Goal: Transaction & Acquisition: Purchase product/service

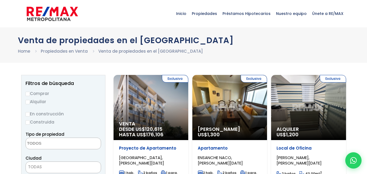
select select
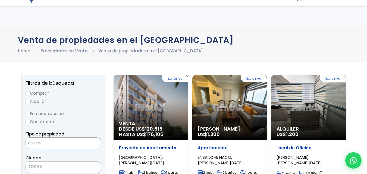
scroll to position [54, 0]
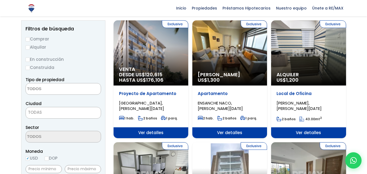
click at [28, 39] on input "Comprar" at bounding box center [28, 39] width 4 height 4
radio input "true"
click at [70, 85] on textarea "Search" at bounding box center [52, 89] width 53 height 12
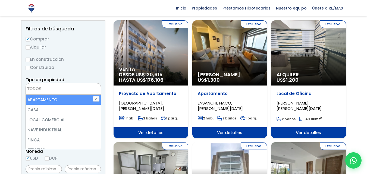
click at [51, 102] on li "APARTAMENTO" at bounding box center [63, 100] width 75 height 10
select select "apartment"
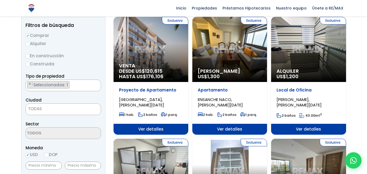
scroll to position [82, 0]
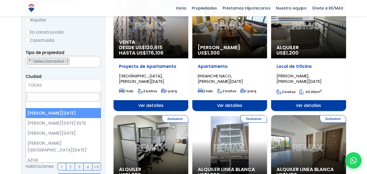
click at [77, 87] on span "TODAS" at bounding box center [63, 86] width 75 height 8
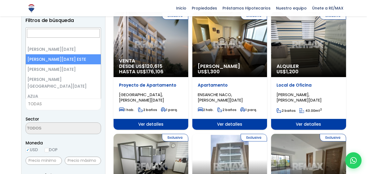
scroll to position [27, 0]
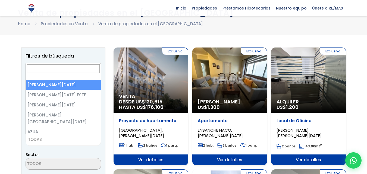
select select "1"
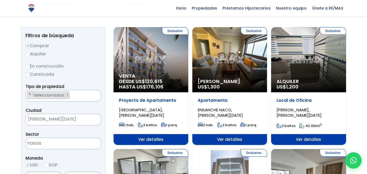
scroll to position [82, 0]
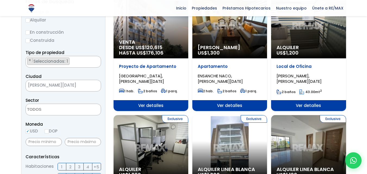
click at [64, 108] on textarea "Search" at bounding box center [52, 110] width 53 height 12
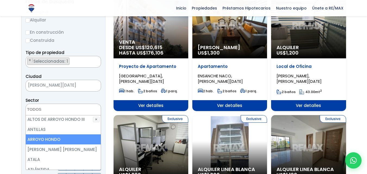
click at [43, 140] on li "ARROYO HONDO" at bounding box center [63, 139] width 75 height 10
select select "98"
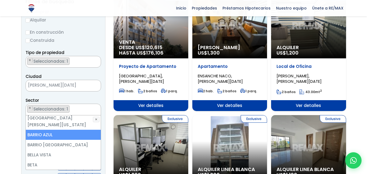
scroll to position [163, 0]
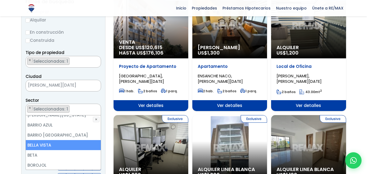
click at [55, 142] on li "BELLA VISTA" at bounding box center [63, 145] width 75 height 10
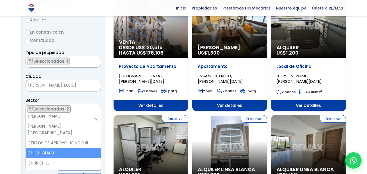
scroll to position [326, 0]
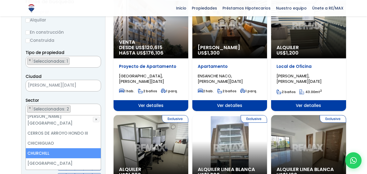
click at [58, 148] on li "CHURCHILL" at bounding box center [63, 153] width 75 height 10
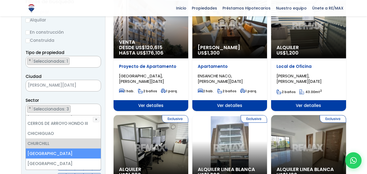
scroll to position [353, 0]
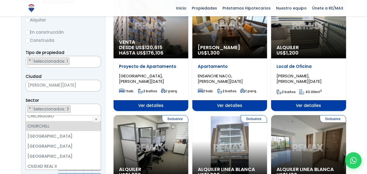
click at [69, 171] on li "COLINAS DE ARROYO HONDO" at bounding box center [63, 176] width 75 height 10
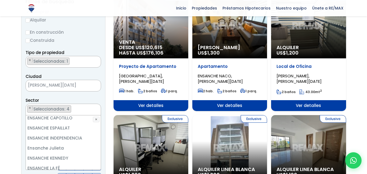
scroll to position [734, 0]
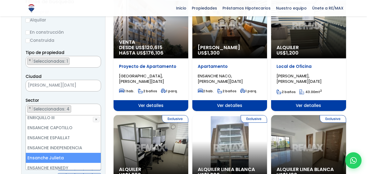
click at [61, 153] on li "Ensanche Julieta" at bounding box center [63, 158] width 75 height 10
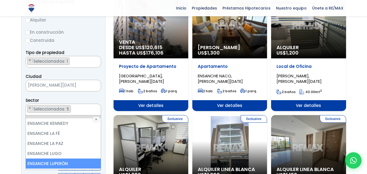
scroll to position [788, 0]
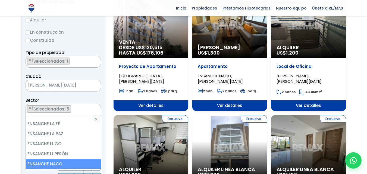
click at [70, 159] on li "ENSANCHE NACO" at bounding box center [63, 164] width 75 height 10
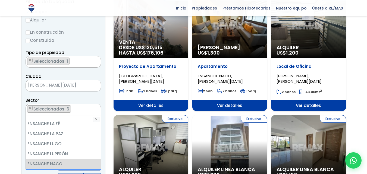
click at [72, 169] on li "ENSANCHE SERRALLES" at bounding box center [63, 174] width 75 height 10
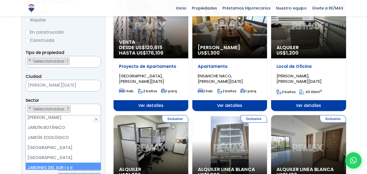
scroll to position [978, 0]
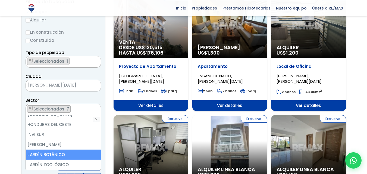
click at [67, 150] on li "JARDÍN BOTÁNICO" at bounding box center [63, 155] width 75 height 10
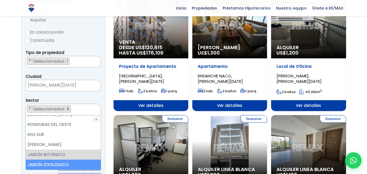
click at [70, 160] on li "JARDÍN ZOOLÓGICO" at bounding box center [63, 165] width 75 height 10
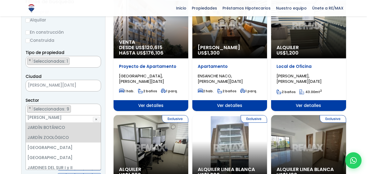
scroll to position [1032, 0]
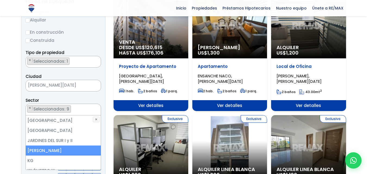
click at [66, 146] on li "JULIETA MORALES" at bounding box center [63, 151] width 75 height 10
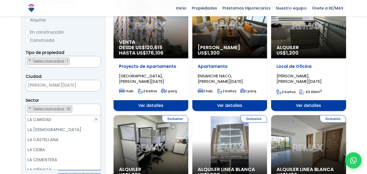
scroll to position [1114, 0]
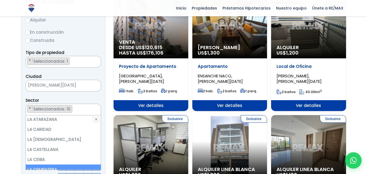
click at [59, 165] on li "LA CEMENTERA" at bounding box center [63, 170] width 75 height 10
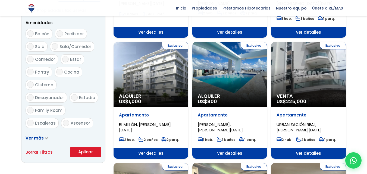
scroll to position [299, 0]
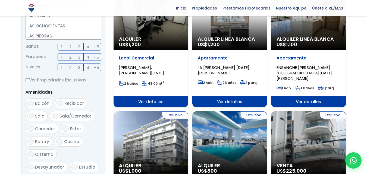
click at [96, 133] on form "Comprar Alquilar En construcción Construida Tipo de propiedad APARTAMENTO CASA …" at bounding box center [64, 52] width 76 height 349
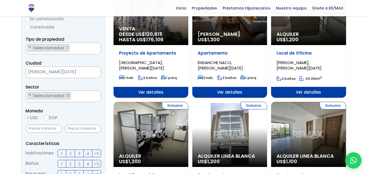
scroll to position [88, 0]
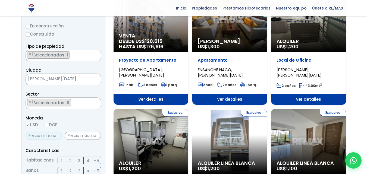
click at [37, 136] on input "text" at bounding box center [44, 136] width 36 height 8
type input "5,000,000"
click at [77, 137] on input "text" at bounding box center [83, 136] width 36 height 8
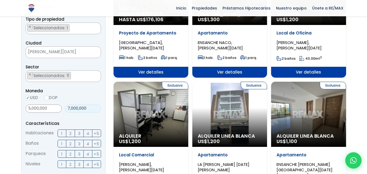
type input "7,000,000"
click at [77, 133] on label "3" at bounding box center [79, 134] width 9 height 8
click at [0, 0] on input "3" at bounding box center [0, 0] width 0 height 0
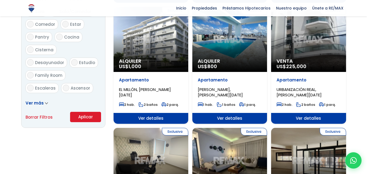
scroll to position [332, 0]
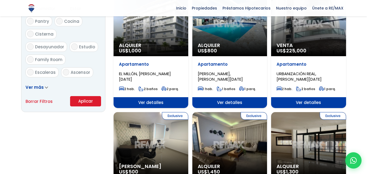
click at [87, 100] on button "Aplicar" at bounding box center [85, 101] width 31 height 10
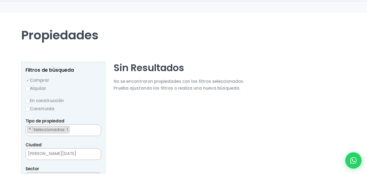
select select "98"
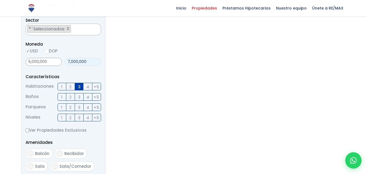
click at [85, 62] on input "7,000,000" at bounding box center [83, 62] width 36 height 8
drag, startPoint x: 87, startPoint y: 62, endPoint x: 55, endPoint y: 69, distance: 32.0
click at [55, 69] on form "Comprar Alquilar En construcción Construida Tipo de propiedad APARTAMENTO CASA …" at bounding box center [64, 102] width 76 height 349
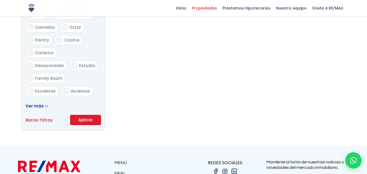
scroll to position [326, 0]
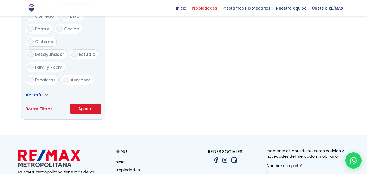
type input "9,000,000"
click at [88, 110] on button "Aplicar" at bounding box center [85, 109] width 31 height 10
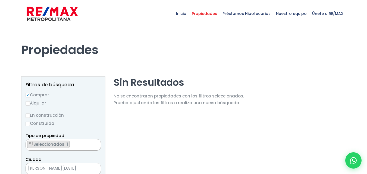
select select "98"
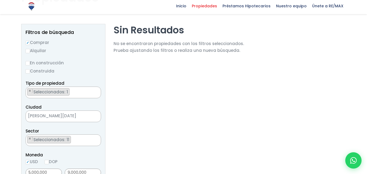
scroll to position [54, 0]
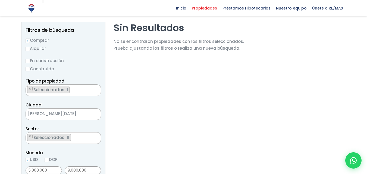
click at [27, 61] on input "En construcción" at bounding box center [28, 61] width 4 height 4
radio input "true"
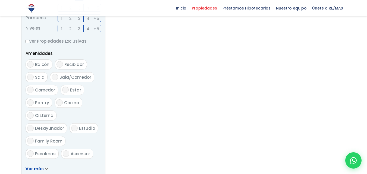
scroll to position [299, 0]
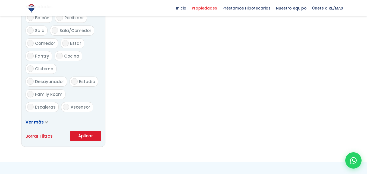
click at [93, 139] on button "Aplicar" at bounding box center [85, 136] width 31 height 10
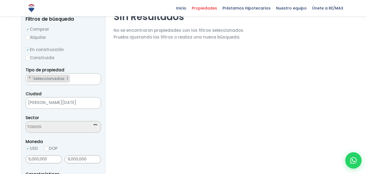
select select "98"
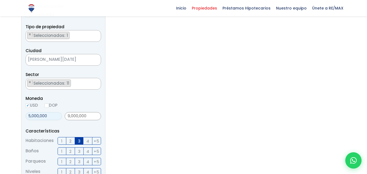
drag, startPoint x: 54, startPoint y: 115, endPoint x: 22, endPoint y: 122, distance: 32.7
click at [22, 122] on aside "Filtros de búsqueda Comprar Alquilar En construcción Construida Tipo de propied…" at bounding box center [63, 152] width 84 height 370
type input "0"
drag, startPoint x: 91, startPoint y: 115, endPoint x: 53, endPoint y: 121, distance: 38.5
click at [53, 121] on div "0 9,000,000" at bounding box center [64, 116] width 76 height 12
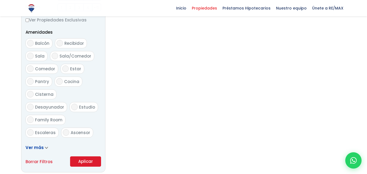
scroll to position [326, 0]
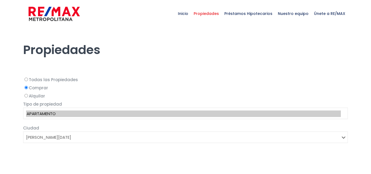
select select "1"
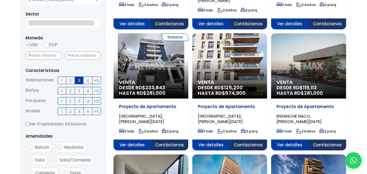
scroll to position [217, 0]
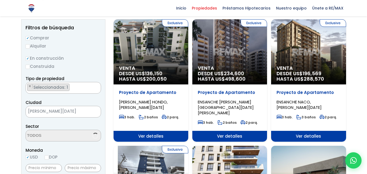
select select "98"
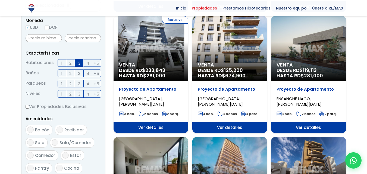
scroll to position [163, 0]
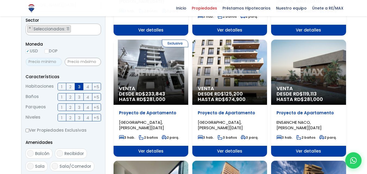
click at [42, 61] on input "text" at bounding box center [44, 62] width 36 height 8
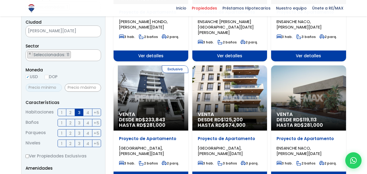
scroll to position [27, 0]
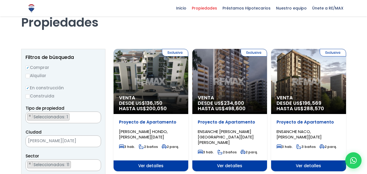
click at [29, 88] on input "En construcción" at bounding box center [28, 88] width 4 height 4
click at [27, 88] on input "En construcción" at bounding box center [28, 88] width 4 height 4
click at [37, 86] on label "En construcción" at bounding box center [64, 87] width 76 height 7
click at [0, 0] on input "En construcción" at bounding box center [0, 0] width 0 height 0
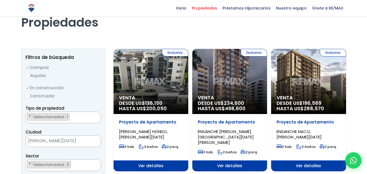
click at [48, 87] on label "En construcción" at bounding box center [64, 87] width 76 height 7
click at [0, 0] on input "En construcción" at bounding box center [0, 0] width 0 height 0
click at [29, 87] on input "En construcción" at bounding box center [28, 88] width 4 height 4
click at [27, 88] on input "En construcción" at bounding box center [28, 88] width 4 height 4
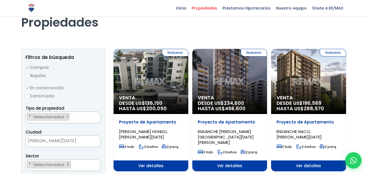
click at [27, 88] on input "En construcción" at bounding box center [28, 88] width 4 height 4
click at [28, 88] on input "En construcción" at bounding box center [28, 88] width 4 height 4
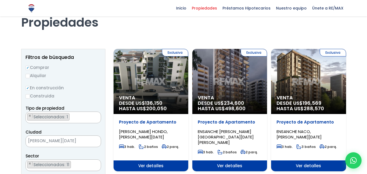
click at [28, 88] on input "En construcción" at bounding box center [28, 88] width 4 height 4
click at [27, 67] on input "Comprar" at bounding box center [28, 68] width 4 height 4
click at [38, 67] on label "Comprar" at bounding box center [64, 67] width 76 height 7
click at [30, 67] on input "Comprar" at bounding box center [28, 68] width 4 height 4
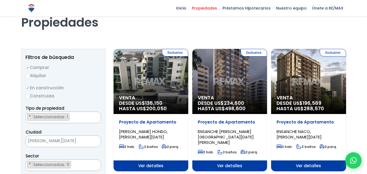
click at [29, 78] on label "Alquilar" at bounding box center [64, 75] width 76 height 7
click at [29, 78] on input "Alquilar" at bounding box center [28, 76] width 4 height 4
radio input "true"
click at [26, 87] on input "En construcción" at bounding box center [28, 88] width 4 height 4
click at [27, 87] on input "En construcción" at bounding box center [28, 88] width 4 height 4
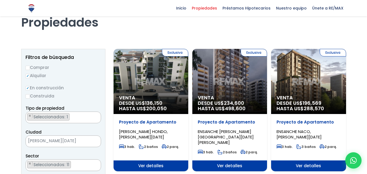
click at [33, 87] on label "En construcción" at bounding box center [64, 87] width 76 height 7
click at [0, 0] on input "En construcción" at bounding box center [0, 0] width 0 height 0
click at [27, 87] on input "En construcción" at bounding box center [28, 88] width 4 height 4
click at [27, 88] on input "En construcción" at bounding box center [28, 88] width 4 height 4
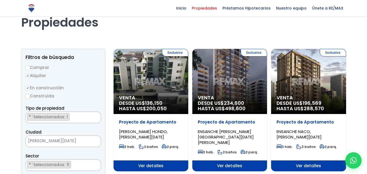
click at [51, 88] on label "En construcción" at bounding box center [64, 87] width 76 height 7
click at [0, 0] on input "En construcción" at bounding box center [0, 0] width 0 height 0
click at [51, 88] on label "En construcción" at bounding box center [64, 87] width 76 height 7
click at [0, 0] on input "En construcción" at bounding box center [0, 0] width 0 height 0
click at [51, 88] on label "En construcción" at bounding box center [64, 87] width 76 height 7
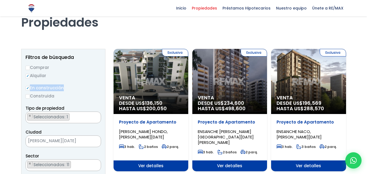
click at [0, 0] on input "En construcción" at bounding box center [0, 0] width 0 height 0
click at [26, 88] on input "En construcción" at bounding box center [28, 88] width 4 height 4
click at [28, 66] on input "Comprar" at bounding box center [28, 68] width 4 height 4
radio input "true"
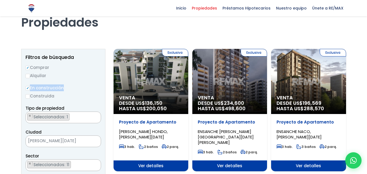
click at [27, 97] on input "Construida" at bounding box center [28, 96] width 4 height 4
radio input "true"
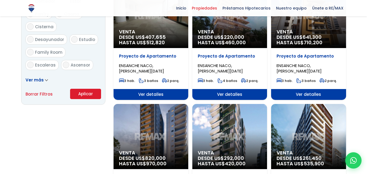
scroll to position [353, 0]
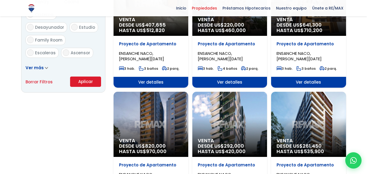
click at [83, 81] on button "Aplicar" at bounding box center [85, 82] width 31 height 10
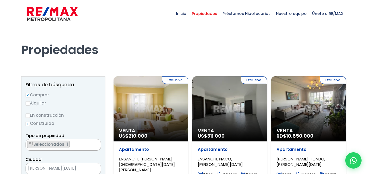
select select "98"
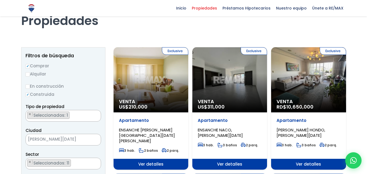
scroll to position [27, 0]
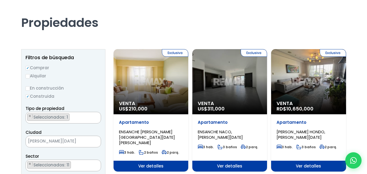
click at [160, 77] on div "Exclusiva Venta US$ 210,000" at bounding box center [151, 81] width 75 height 65
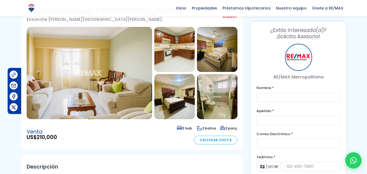
scroll to position [27, 0]
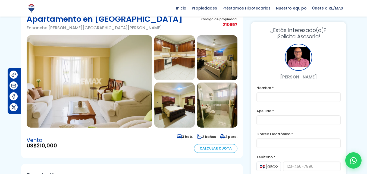
click at [104, 78] on img at bounding box center [90, 81] width 126 height 92
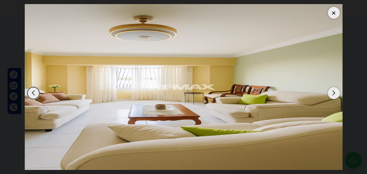
click at [334, 90] on div "Next slide" at bounding box center [334, 93] width 12 height 12
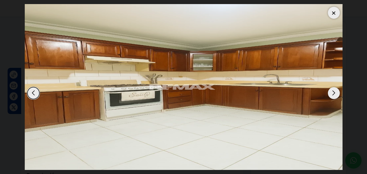
click at [334, 90] on div "Next slide" at bounding box center [334, 93] width 12 height 12
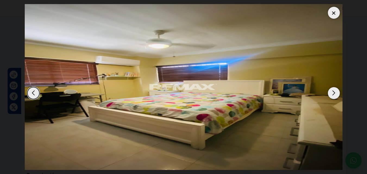
click at [334, 90] on div "Next slide" at bounding box center [334, 93] width 12 height 12
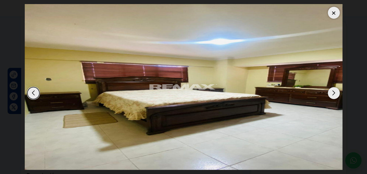
click at [334, 90] on div "Next slide" at bounding box center [334, 93] width 12 height 12
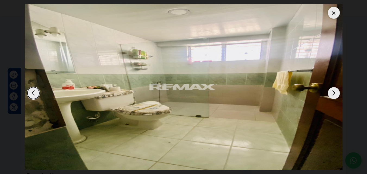
click at [334, 90] on div "Next slide" at bounding box center [334, 93] width 12 height 12
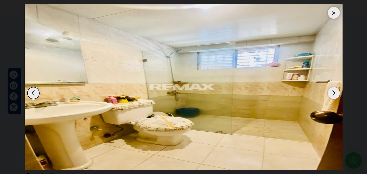
click at [334, 90] on div "Next slide" at bounding box center [334, 93] width 12 height 12
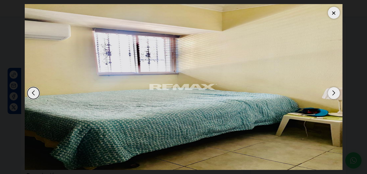
click at [334, 90] on div "Next slide" at bounding box center [334, 93] width 12 height 12
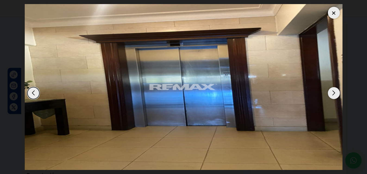
click at [334, 90] on div "Next slide" at bounding box center [334, 93] width 12 height 12
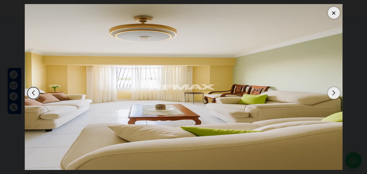
click at [334, 90] on div "Next slide" at bounding box center [334, 93] width 12 height 12
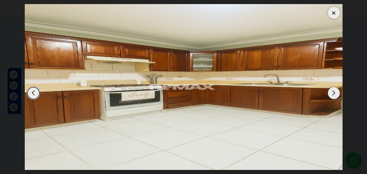
click at [335, 12] on div at bounding box center [334, 13] width 12 height 12
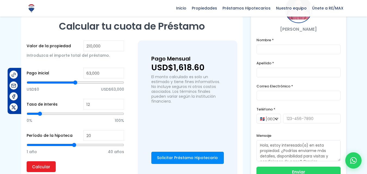
scroll to position [353, 0]
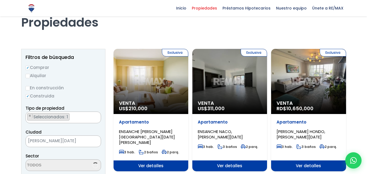
select select "98"
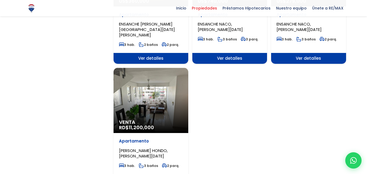
scroll to position [652, 0]
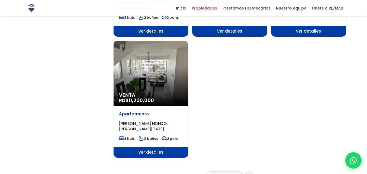
click at [251, 171] on link at bounding box center [249, 175] width 9 height 9
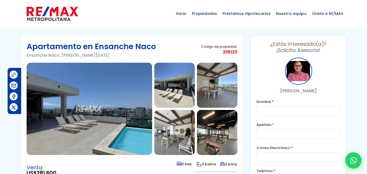
click at [109, 116] on img at bounding box center [90, 109] width 126 height 92
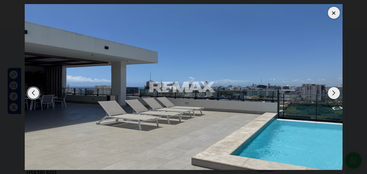
click at [330, 93] on div "Next slide" at bounding box center [334, 93] width 12 height 12
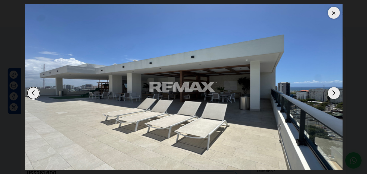
click at [330, 93] on div "Next slide" at bounding box center [334, 93] width 12 height 12
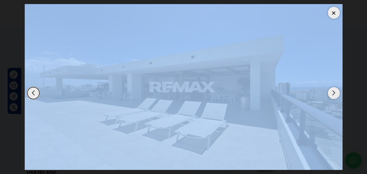
click at [330, 93] on div "Next slide" at bounding box center [334, 93] width 12 height 12
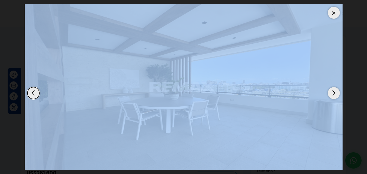
click at [330, 93] on div "Next slide" at bounding box center [334, 93] width 12 height 12
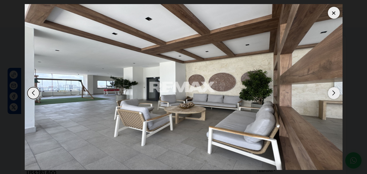
click at [330, 93] on div "Next slide" at bounding box center [334, 93] width 12 height 12
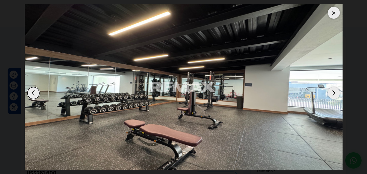
click at [330, 93] on div "Next slide" at bounding box center [334, 93] width 12 height 12
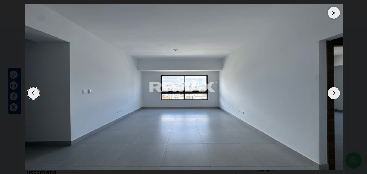
click at [330, 93] on div "Next slide" at bounding box center [334, 93] width 12 height 12
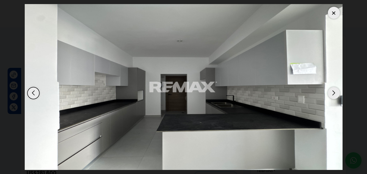
click at [32, 92] on div "Previous slide" at bounding box center [33, 93] width 12 height 12
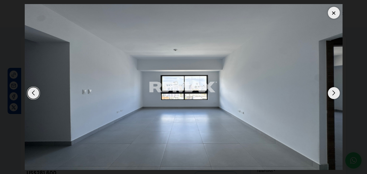
click at [332, 91] on div "Next slide" at bounding box center [334, 93] width 12 height 12
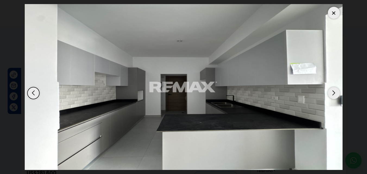
click at [332, 91] on div "Next slide" at bounding box center [334, 93] width 12 height 12
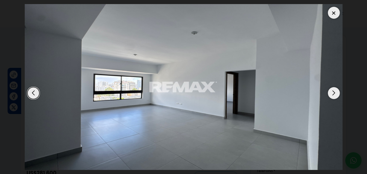
click at [332, 91] on div "Next slide" at bounding box center [334, 93] width 12 height 12
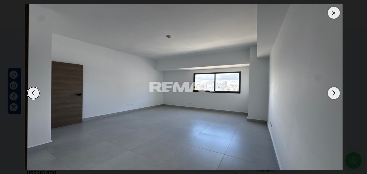
click at [332, 91] on div "Next slide" at bounding box center [334, 93] width 12 height 12
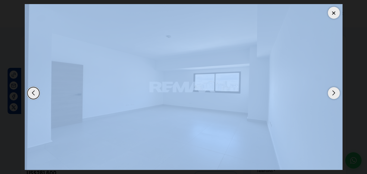
click at [332, 91] on div "Next slide" at bounding box center [334, 93] width 12 height 12
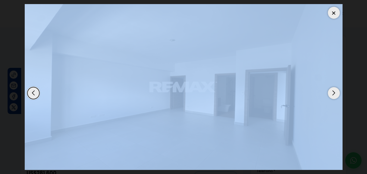
click at [332, 91] on div "Next slide" at bounding box center [334, 93] width 12 height 12
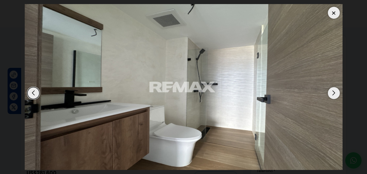
click at [332, 91] on div "Next slide" at bounding box center [334, 93] width 12 height 12
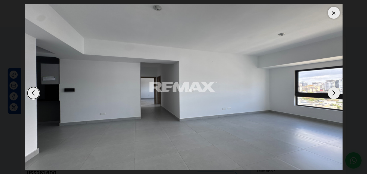
click at [332, 91] on div "Next slide" at bounding box center [334, 93] width 12 height 12
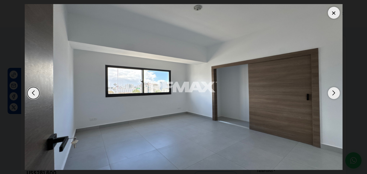
click at [332, 91] on div "Next slide" at bounding box center [334, 93] width 12 height 12
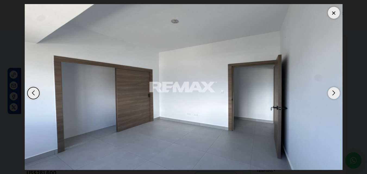
click at [332, 91] on div "Next slide" at bounding box center [334, 93] width 12 height 12
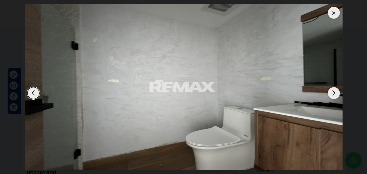
click at [332, 91] on div "Next slide" at bounding box center [334, 93] width 12 height 12
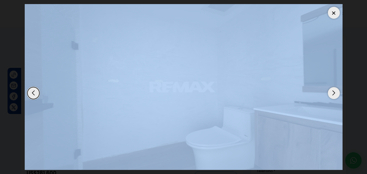
click at [332, 91] on div "Next slide" at bounding box center [334, 93] width 12 height 12
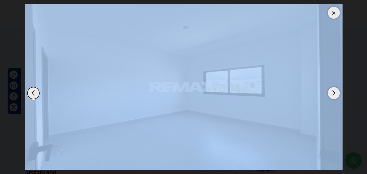
click at [332, 91] on div "Next slide" at bounding box center [334, 93] width 12 height 12
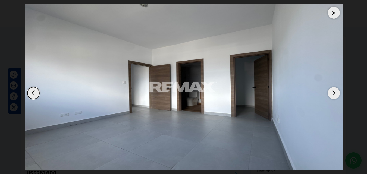
click at [332, 91] on div "Next slide" at bounding box center [334, 93] width 12 height 12
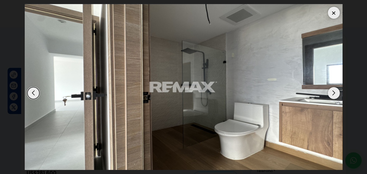
click at [332, 91] on div "Next slide" at bounding box center [334, 93] width 12 height 12
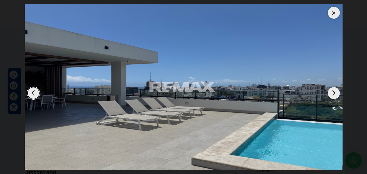
click at [332, 91] on div "Next slide" at bounding box center [334, 93] width 12 height 12
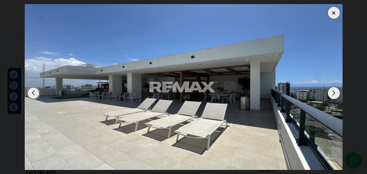
click at [333, 91] on div "Next slide" at bounding box center [334, 93] width 12 height 12
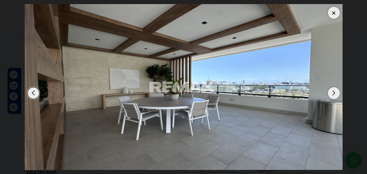
click at [333, 91] on div "Next slide" at bounding box center [334, 93] width 12 height 12
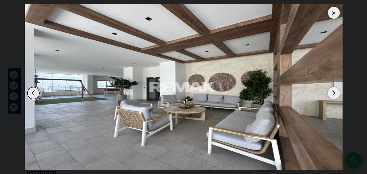
click at [333, 91] on div "Next slide" at bounding box center [334, 93] width 12 height 12
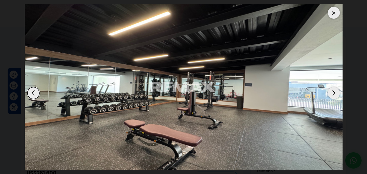
click at [333, 91] on div "Next slide" at bounding box center [334, 93] width 12 height 12
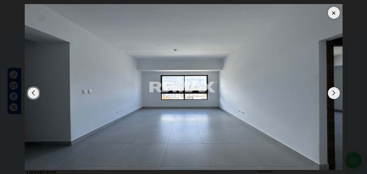
click at [333, 91] on div "Next slide" at bounding box center [334, 93] width 12 height 12
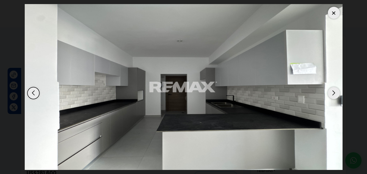
click at [333, 91] on div "Next slide" at bounding box center [334, 93] width 12 height 12
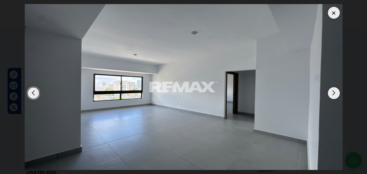
click at [333, 91] on div "Next slide" at bounding box center [334, 93] width 12 height 12
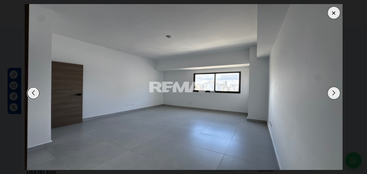
click at [333, 91] on div "Next slide" at bounding box center [334, 93] width 12 height 12
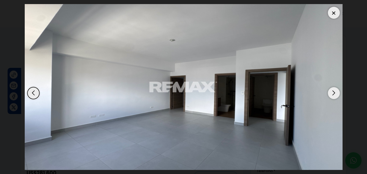
click at [333, 91] on div "Next slide" at bounding box center [334, 93] width 12 height 12
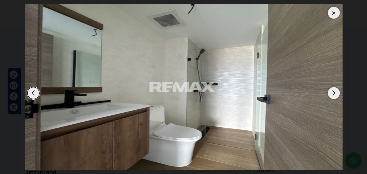
click at [333, 91] on div "Next slide" at bounding box center [334, 93] width 12 height 12
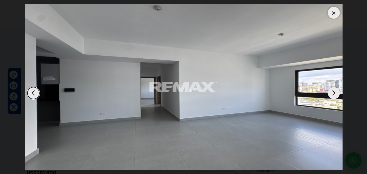
click at [333, 91] on div "Next slide" at bounding box center [334, 93] width 12 height 12
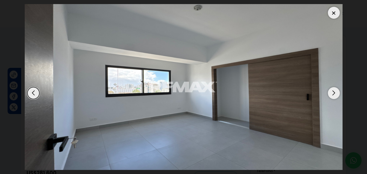
click at [333, 91] on div "Next slide" at bounding box center [334, 93] width 12 height 12
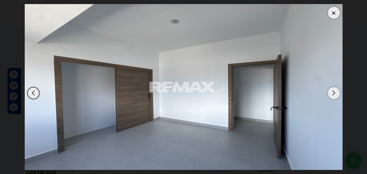
click at [333, 91] on div "Next slide" at bounding box center [334, 93] width 12 height 12
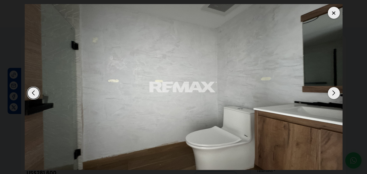
click at [336, 12] on div at bounding box center [334, 13] width 12 height 12
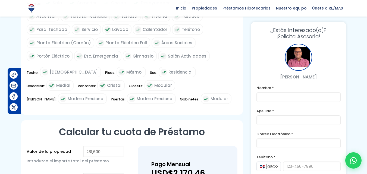
scroll to position [435, 0]
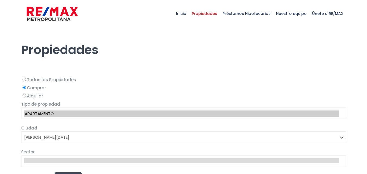
select select "1"
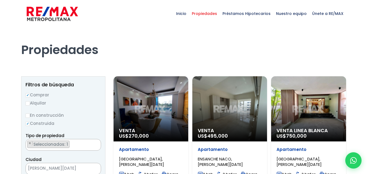
select select "98"
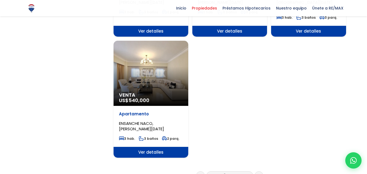
scroll to position [679, 0]
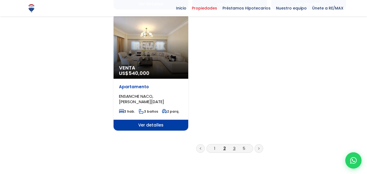
click at [235, 146] on link "3" at bounding box center [234, 149] width 2 height 6
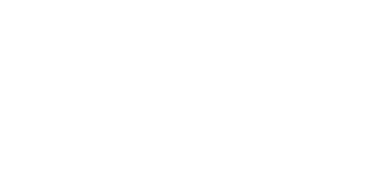
select select "1"
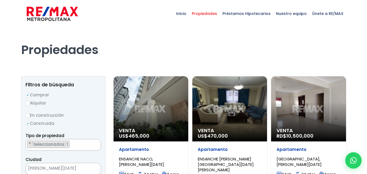
scroll to position [706, 0]
select select "98"
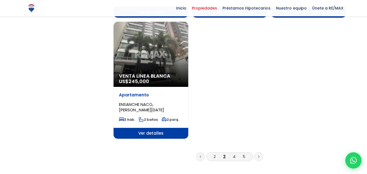
scroll to position [652, 0]
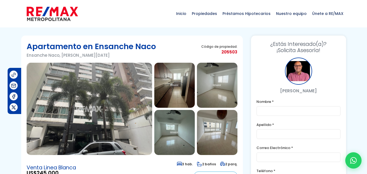
click at [109, 113] on img at bounding box center [90, 109] width 126 height 92
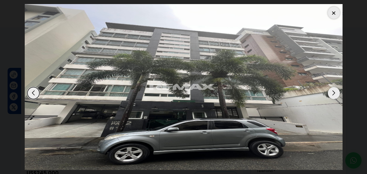
click at [335, 92] on div "Next slide" at bounding box center [334, 93] width 12 height 12
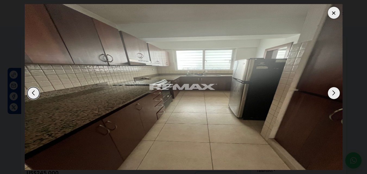
click at [335, 92] on div "Next slide" at bounding box center [334, 93] width 12 height 12
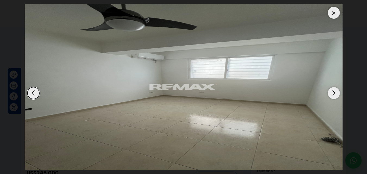
click at [335, 92] on div "Next slide" at bounding box center [334, 93] width 12 height 12
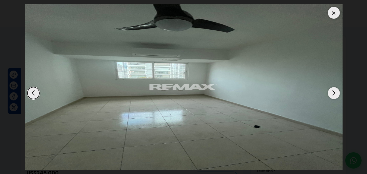
click at [335, 92] on div "Next slide" at bounding box center [334, 93] width 12 height 12
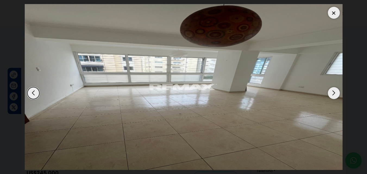
click at [335, 92] on div "Next slide" at bounding box center [334, 93] width 12 height 12
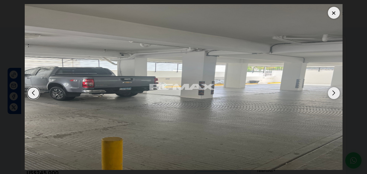
click at [335, 92] on div "Next slide" at bounding box center [334, 93] width 12 height 12
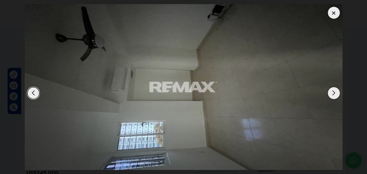
click at [335, 92] on div "Next slide" at bounding box center [334, 93] width 12 height 12
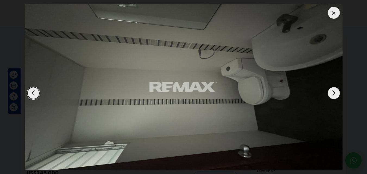
click at [335, 92] on div "Next slide" at bounding box center [334, 93] width 12 height 12
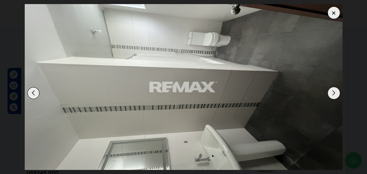
click at [335, 92] on div "Next slide" at bounding box center [334, 93] width 12 height 12
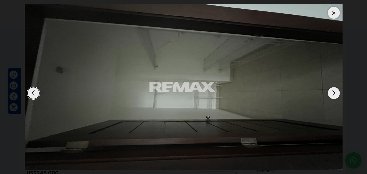
click at [335, 92] on div "Next slide" at bounding box center [334, 93] width 12 height 12
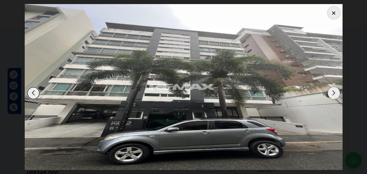
click at [335, 92] on div "Next slide" at bounding box center [334, 93] width 12 height 12
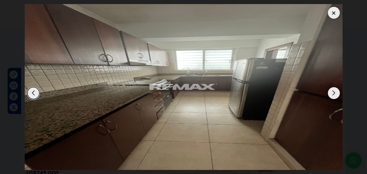
click at [335, 92] on div "Next slide" at bounding box center [334, 93] width 12 height 12
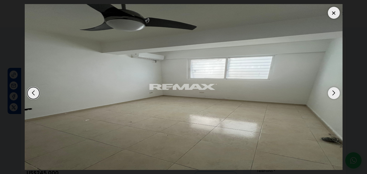
click at [331, 17] on div at bounding box center [334, 13] width 12 height 12
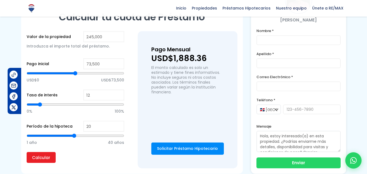
scroll to position [299, 0]
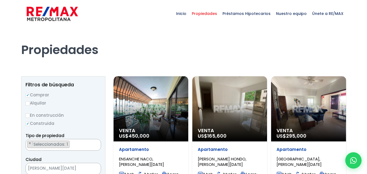
select select "98"
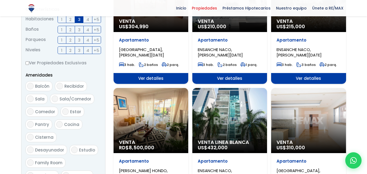
scroll to position [217, 0]
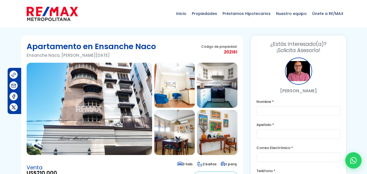
click at [115, 88] on img at bounding box center [90, 109] width 126 height 92
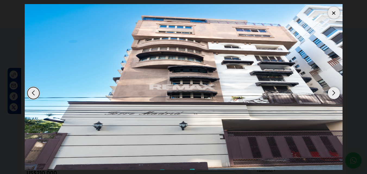
click at [217, 27] on img "1 / 12" at bounding box center [184, 87] width 318 height 166
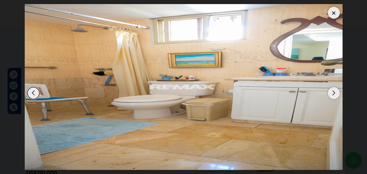
click at [335, 93] on div "Next slide" at bounding box center [334, 93] width 12 height 12
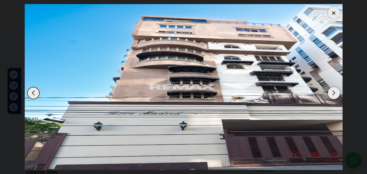
click at [30, 95] on div "Previous slide" at bounding box center [33, 93] width 12 height 12
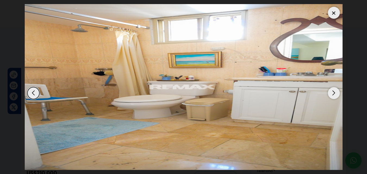
click at [332, 96] on div "Next slide" at bounding box center [334, 93] width 12 height 12
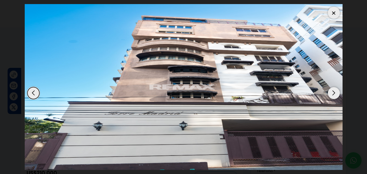
click at [332, 96] on div "Next slide" at bounding box center [334, 93] width 12 height 12
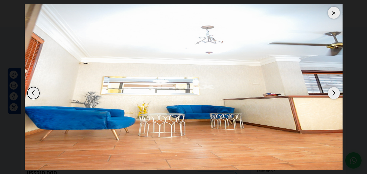
click at [332, 96] on div "Next slide" at bounding box center [334, 93] width 12 height 12
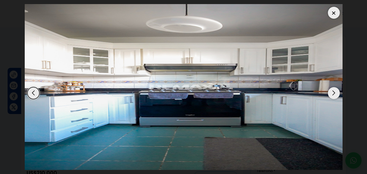
click at [332, 96] on div "Next slide" at bounding box center [334, 93] width 12 height 12
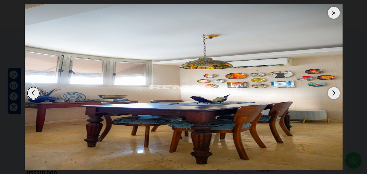
click at [36, 95] on div "Previous slide" at bounding box center [33, 93] width 12 height 12
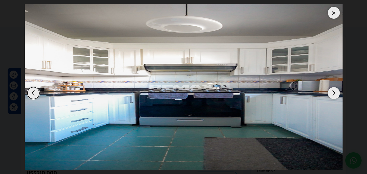
click at [334, 97] on div "Next slide" at bounding box center [334, 93] width 12 height 12
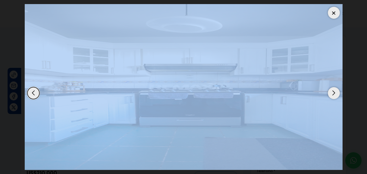
click at [334, 97] on div "Next slide" at bounding box center [334, 93] width 12 height 12
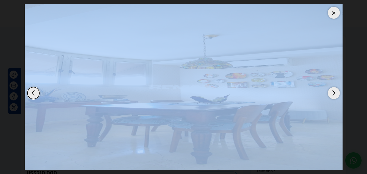
click at [334, 97] on div "Next slide" at bounding box center [334, 93] width 12 height 12
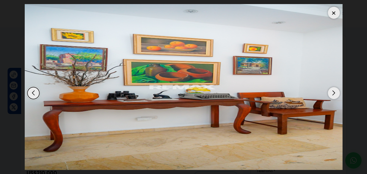
click at [334, 97] on div "Next slide" at bounding box center [334, 93] width 12 height 12
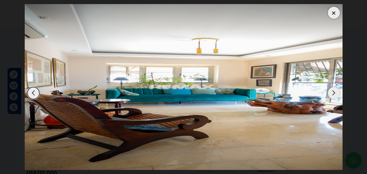
click at [334, 97] on div "Next slide" at bounding box center [334, 93] width 12 height 12
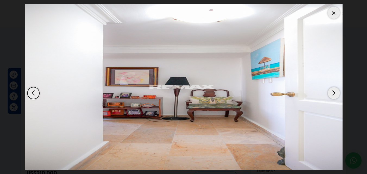
click at [334, 97] on div "Next slide" at bounding box center [334, 93] width 12 height 12
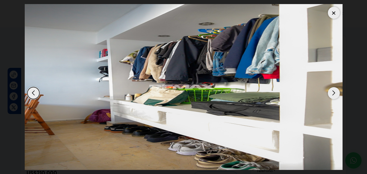
click at [337, 97] on div "Next slide" at bounding box center [334, 93] width 12 height 12
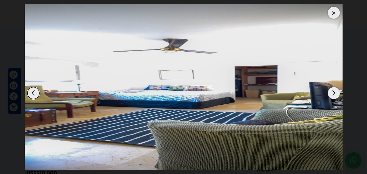
click at [337, 97] on div "Next slide" at bounding box center [334, 93] width 12 height 12
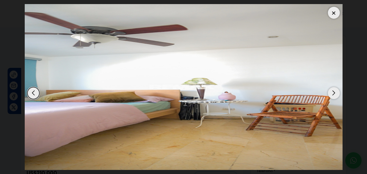
click at [337, 97] on div "Next slide" at bounding box center [334, 93] width 12 height 12
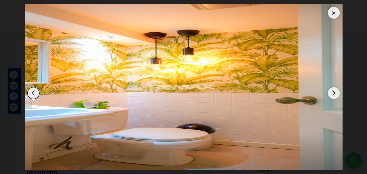
click at [337, 97] on div "Next slide" at bounding box center [334, 93] width 12 height 12
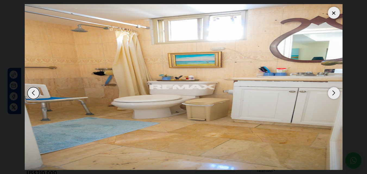
click at [337, 96] on div "Next slide" at bounding box center [334, 93] width 12 height 12
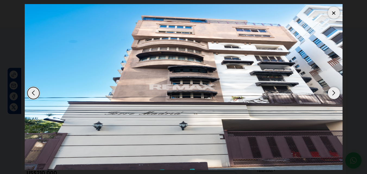
click at [337, 96] on div "Next slide" at bounding box center [334, 93] width 12 height 12
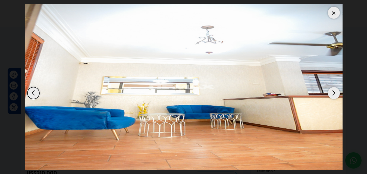
click at [333, 12] on div at bounding box center [334, 13] width 12 height 12
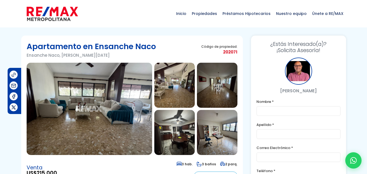
click at [94, 108] on img at bounding box center [90, 109] width 126 height 92
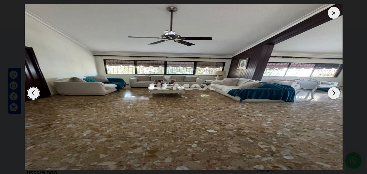
click at [331, 96] on div "Next slide" at bounding box center [334, 93] width 12 height 12
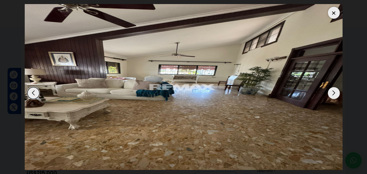
click at [336, 93] on div "Next slide" at bounding box center [334, 93] width 12 height 12
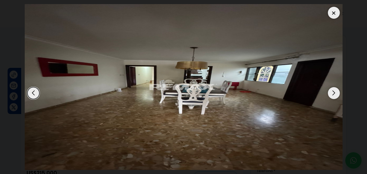
click at [336, 93] on div "Next slide" at bounding box center [334, 93] width 12 height 12
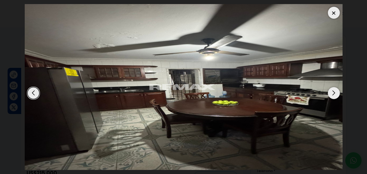
click at [336, 93] on div "Next slide" at bounding box center [334, 93] width 12 height 12
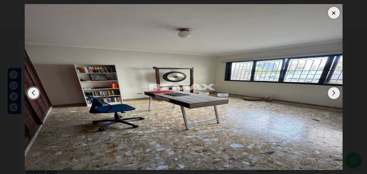
click at [336, 93] on div "Next slide" at bounding box center [334, 93] width 12 height 12
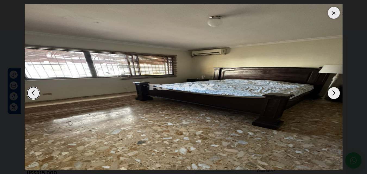
click at [336, 93] on div "Next slide" at bounding box center [334, 93] width 12 height 12
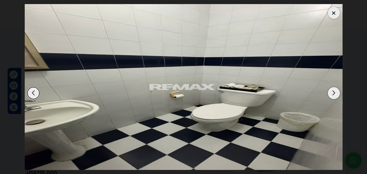
click at [336, 93] on div "Next slide" at bounding box center [334, 93] width 12 height 12
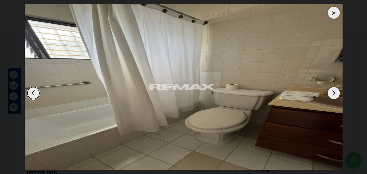
click at [336, 93] on div "Next slide" at bounding box center [334, 93] width 12 height 12
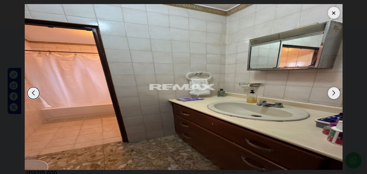
click at [336, 93] on div "Next slide" at bounding box center [334, 93] width 12 height 12
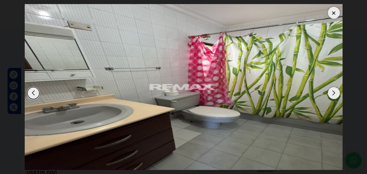
click at [336, 93] on div "Next slide" at bounding box center [334, 93] width 12 height 12
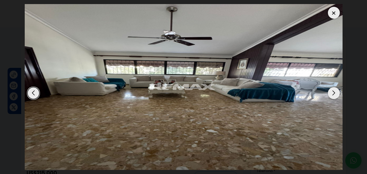
click at [33, 92] on div "Previous slide" at bounding box center [33, 93] width 12 height 12
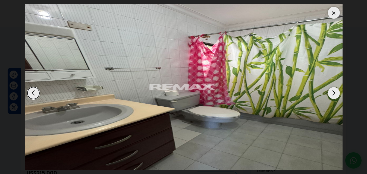
click at [32, 92] on div "Previous slide" at bounding box center [33, 93] width 12 height 12
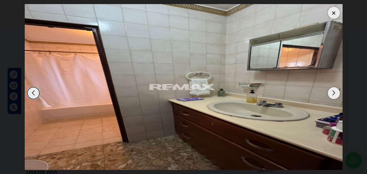
click at [336, 90] on div "Next slide" at bounding box center [334, 93] width 12 height 12
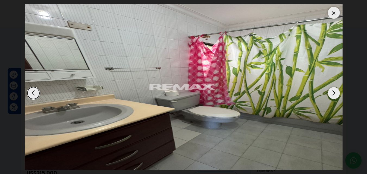
click at [336, 90] on div "Next slide" at bounding box center [334, 93] width 12 height 12
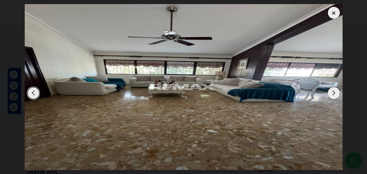
click at [336, 90] on div "Next slide" at bounding box center [334, 93] width 12 height 12
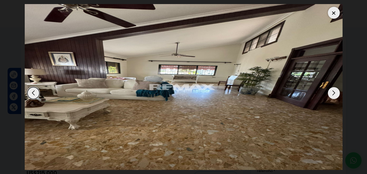
click at [333, 14] on div at bounding box center [334, 13] width 12 height 12
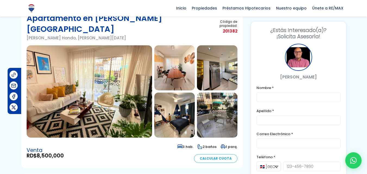
scroll to position [27, 0]
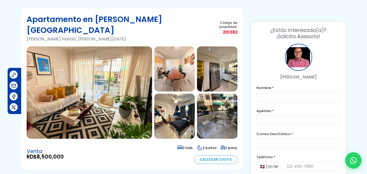
click at [99, 77] on img at bounding box center [90, 92] width 126 height 92
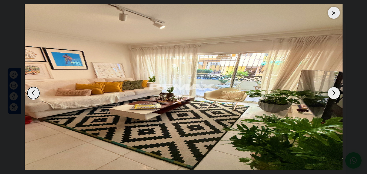
click at [333, 93] on div "Next slide" at bounding box center [334, 93] width 12 height 12
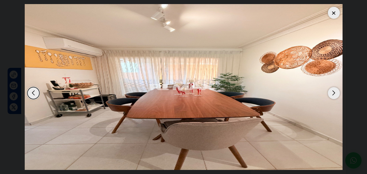
click at [333, 93] on div "Next slide" at bounding box center [334, 93] width 12 height 12
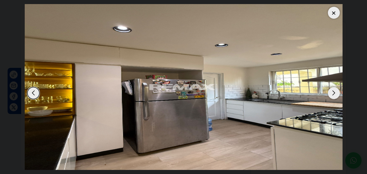
click at [30, 90] on div "Previous slide" at bounding box center [33, 93] width 12 height 12
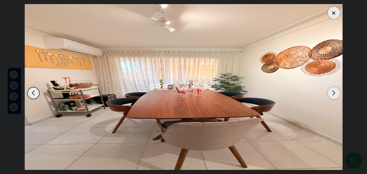
click at [333, 95] on div "Next slide" at bounding box center [334, 93] width 12 height 12
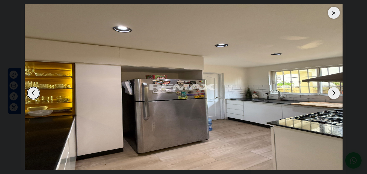
click at [333, 95] on div "Next slide" at bounding box center [334, 93] width 12 height 12
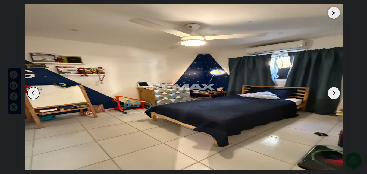
click at [333, 95] on div "Next slide" at bounding box center [334, 93] width 12 height 12
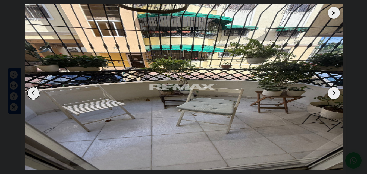
click at [334, 95] on div "Next slide" at bounding box center [334, 93] width 12 height 12
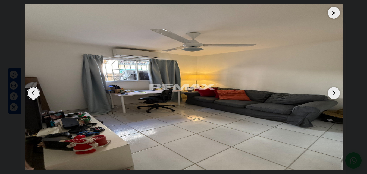
click at [334, 95] on div "Next slide" at bounding box center [334, 93] width 12 height 12
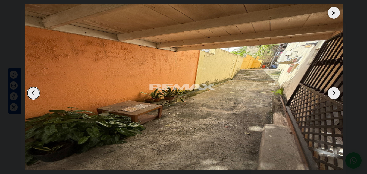
click at [334, 95] on div "Next slide" at bounding box center [334, 93] width 12 height 12
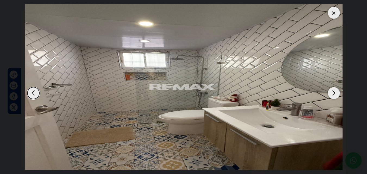
click at [334, 95] on div "Next slide" at bounding box center [334, 93] width 12 height 12
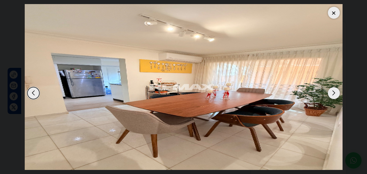
click at [334, 95] on div "Next slide" at bounding box center [334, 93] width 12 height 12
click at [36, 95] on div "Previous slide" at bounding box center [33, 93] width 12 height 12
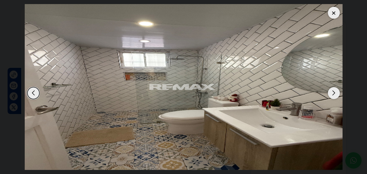
click at [331, 96] on div "Next slide" at bounding box center [334, 93] width 12 height 12
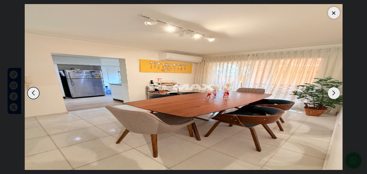
click at [331, 96] on div "Next slide" at bounding box center [334, 93] width 12 height 12
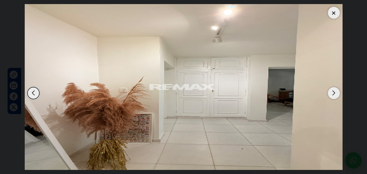
click at [331, 96] on div "Next slide" at bounding box center [334, 93] width 12 height 12
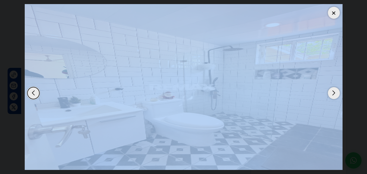
click at [331, 96] on div "Next slide" at bounding box center [334, 93] width 12 height 12
click at [332, 97] on div "Next slide" at bounding box center [334, 93] width 12 height 12
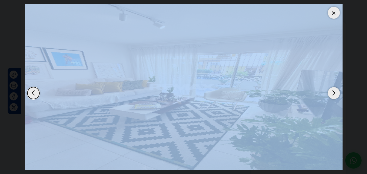
click at [333, 97] on div "Next slide" at bounding box center [334, 93] width 12 height 12
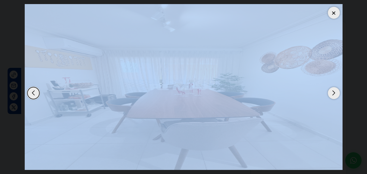
click at [333, 97] on div "Next slide" at bounding box center [334, 93] width 12 height 12
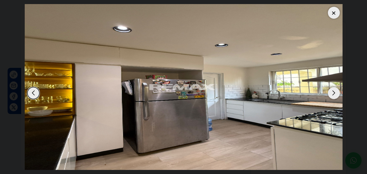
click at [333, 97] on div "Next slide" at bounding box center [334, 93] width 12 height 12
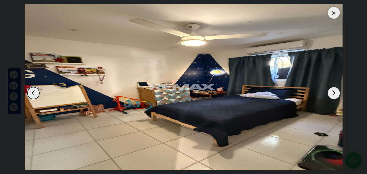
click at [333, 97] on div "Next slide" at bounding box center [334, 93] width 12 height 12
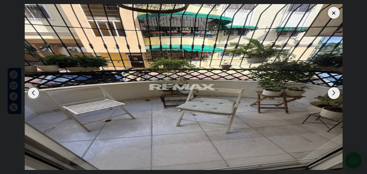
click at [333, 97] on div "Next slide" at bounding box center [334, 93] width 12 height 12
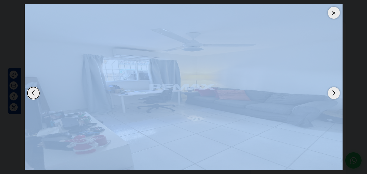
click at [333, 97] on div "Next slide" at bounding box center [334, 93] width 12 height 12
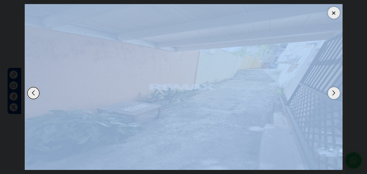
click at [332, 16] on div at bounding box center [334, 13] width 12 height 12
